Goal: Information Seeking & Learning: Learn about a topic

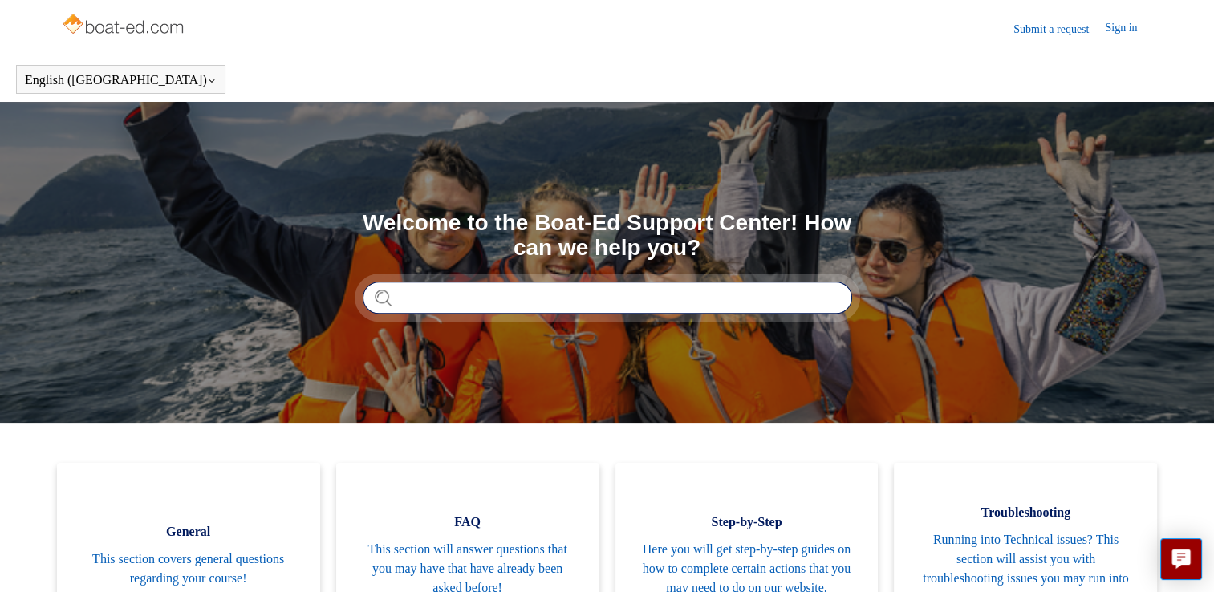
click at [497, 297] on input "Search" at bounding box center [607, 298] width 489 height 32
type input "**********"
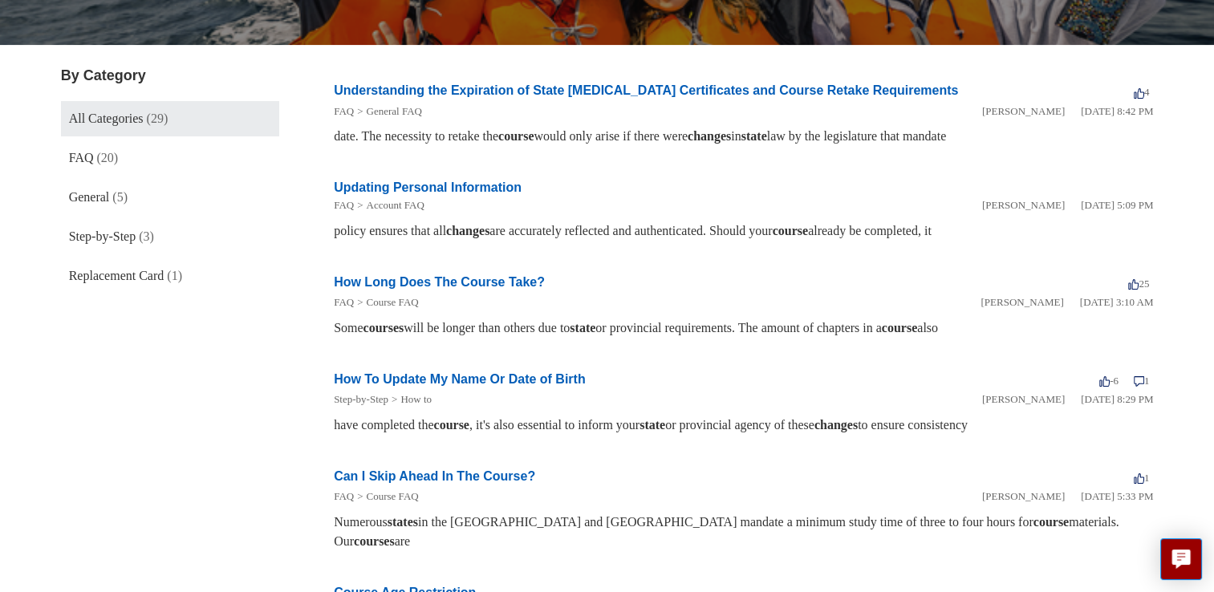
scroll to position [231, 0]
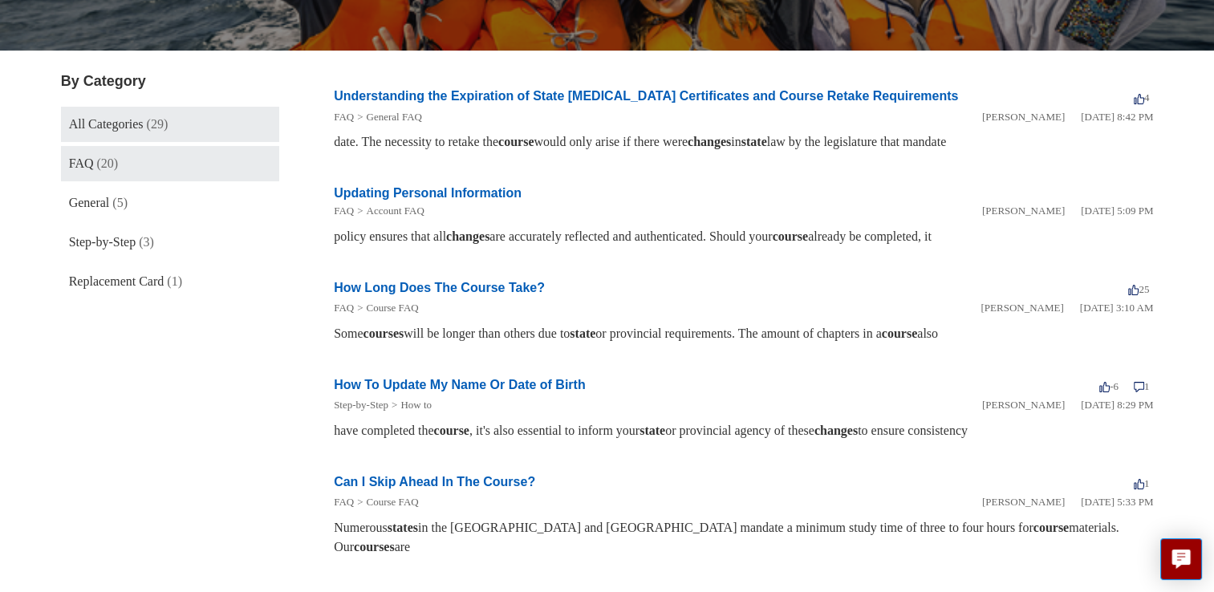
click at [89, 168] on span "FAQ" at bounding box center [81, 163] width 25 height 14
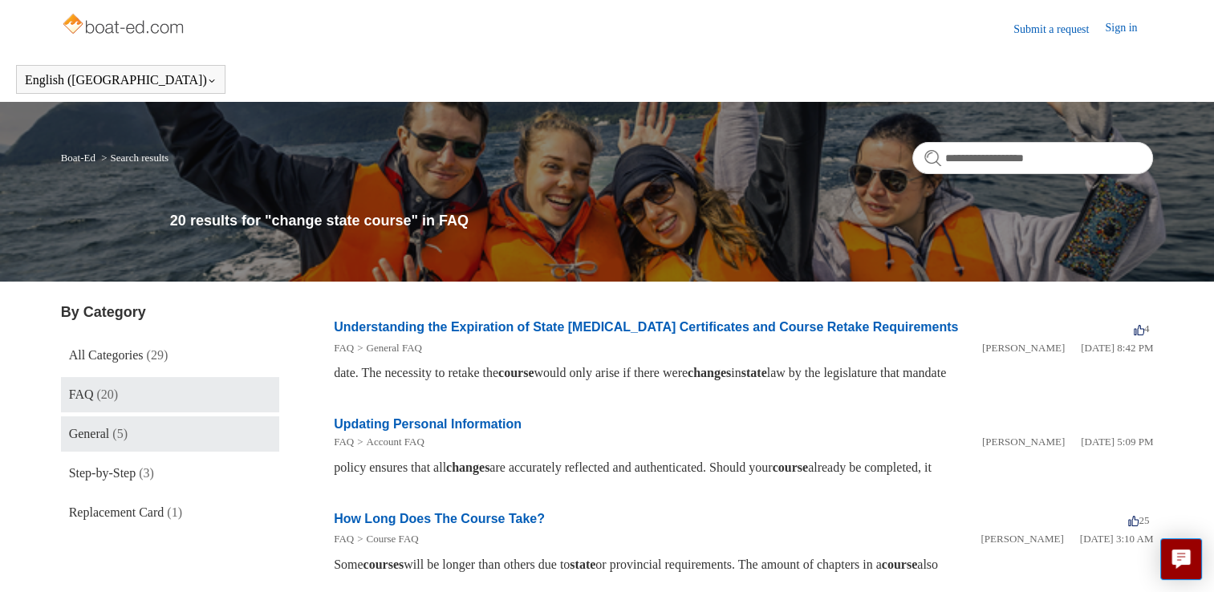
click at [107, 436] on span "General" at bounding box center [89, 434] width 41 height 14
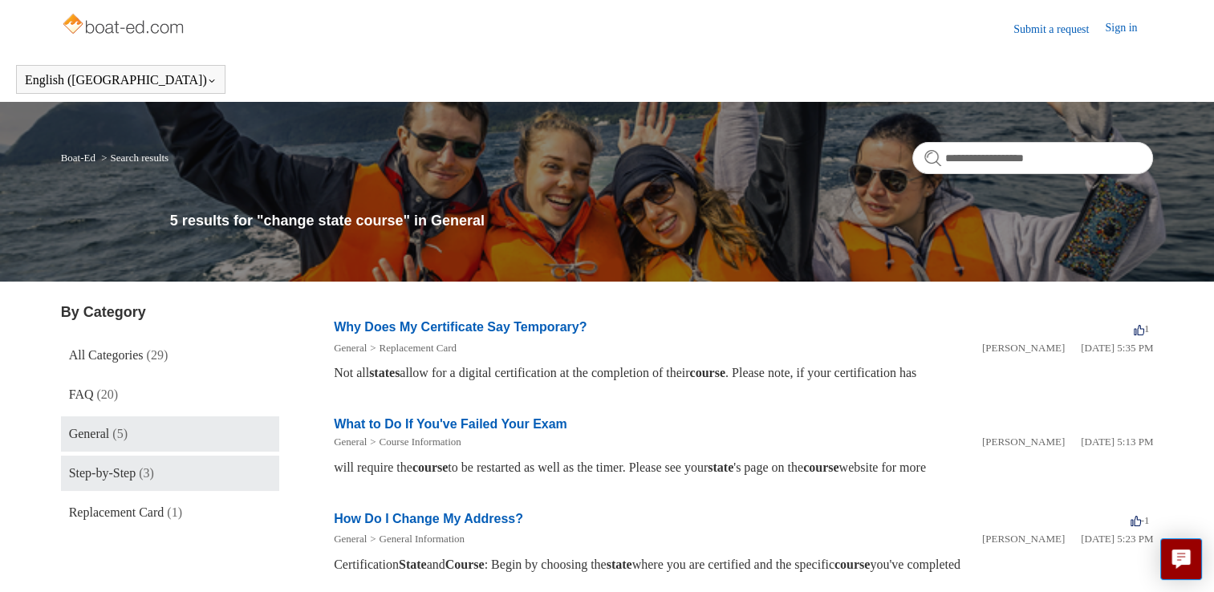
click at [143, 469] on link "Step-by-Step (3)" at bounding box center [170, 473] width 218 height 35
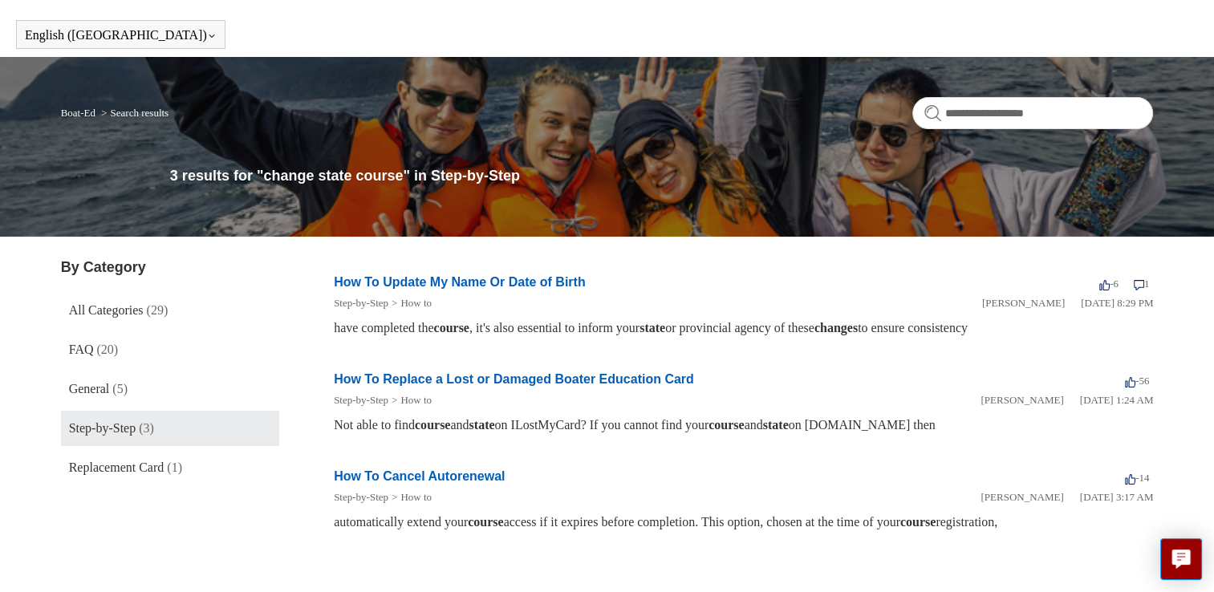
scroll to position [35, 0]
